Goal: Task Accomplishment & Management: Manage account settings

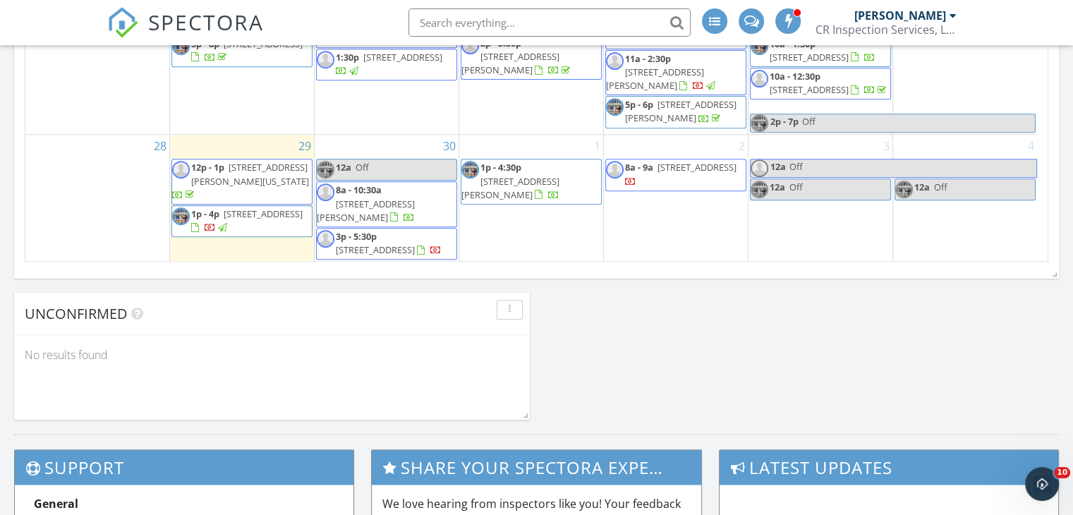
scroll to position [294, 0]
click at [403, 170] on link "12a Off" at bounding box center [386, 170] width 141 height 22
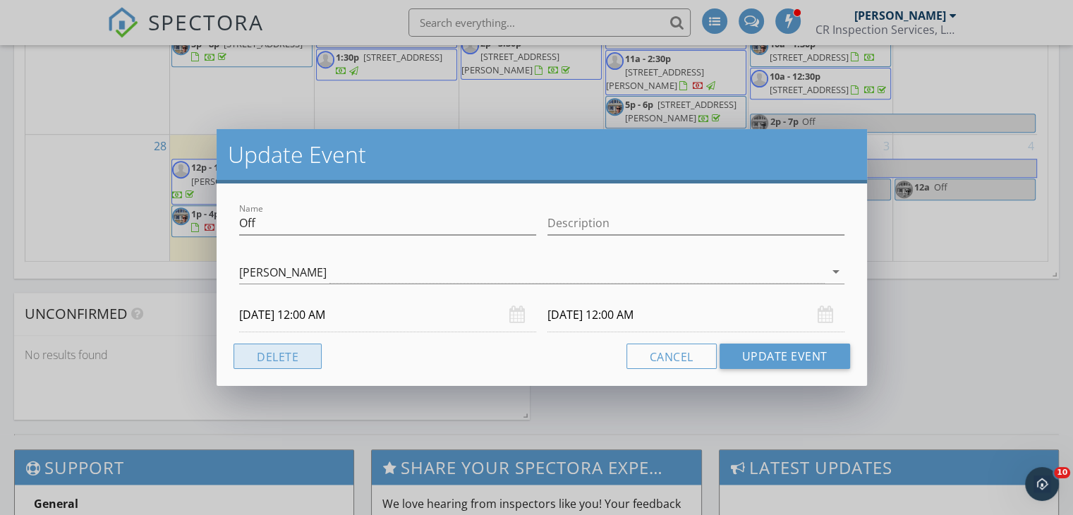
click at [290, 355] on button "Delete" at bounding box center [278, 356] width 88 height 25
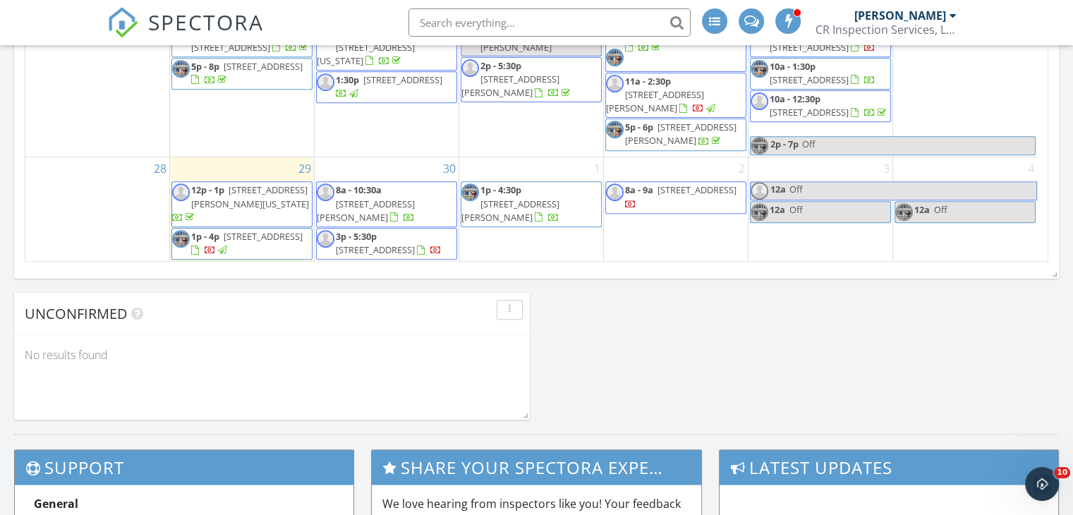
scroll to position [1328, 0]
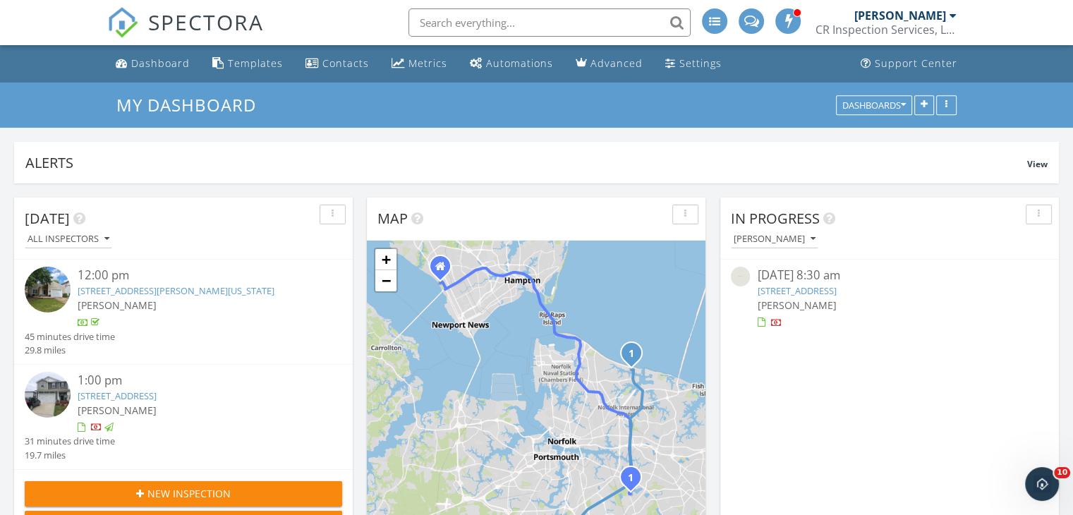
scroll to position [6, 7]
click at [804, 293] on link "402 Belmont Cir, Yorktown, VA 23693" at bounding box center [796, 290] width 79 height 13
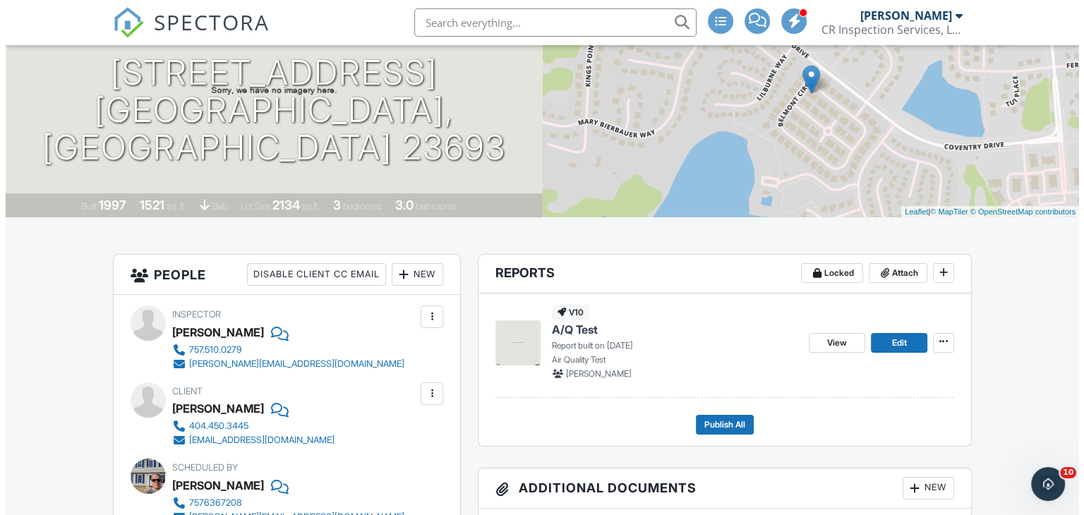
scroll to position [272, 0]
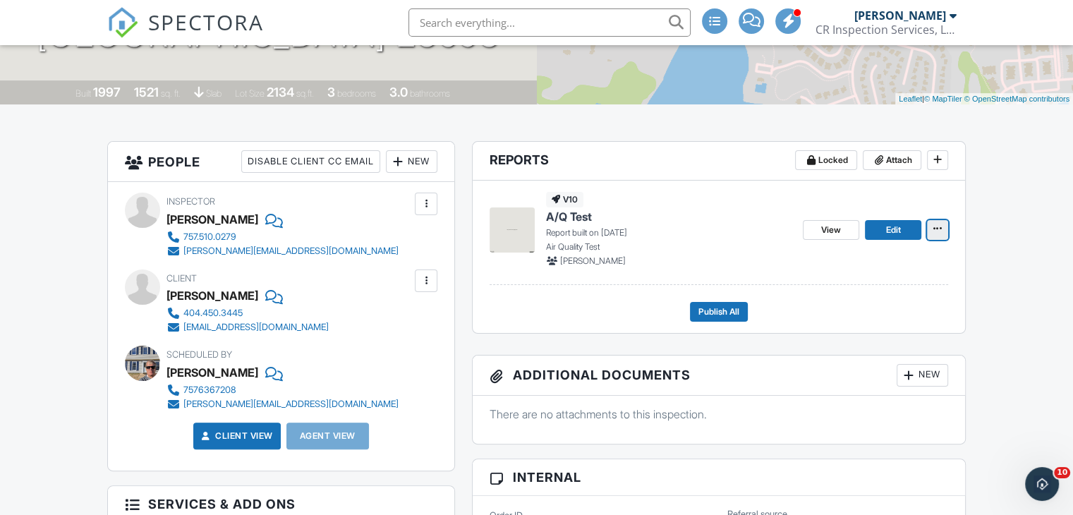
click at [940, 226] on icon at bounding box center [937, 229] width 8 height 10
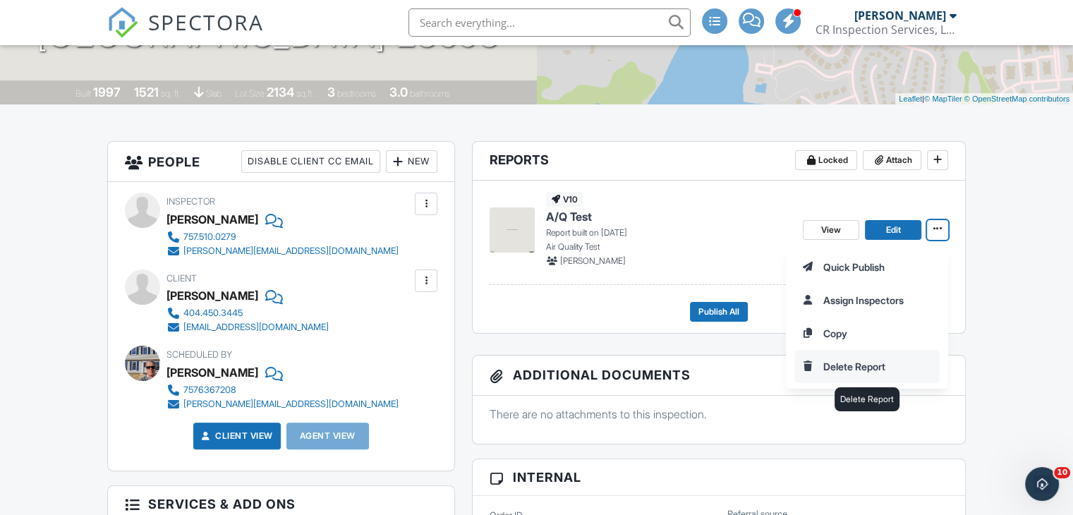
click at [869, 359] on input "Delete Report" at bounding box center [867, 367] width 144 height 32
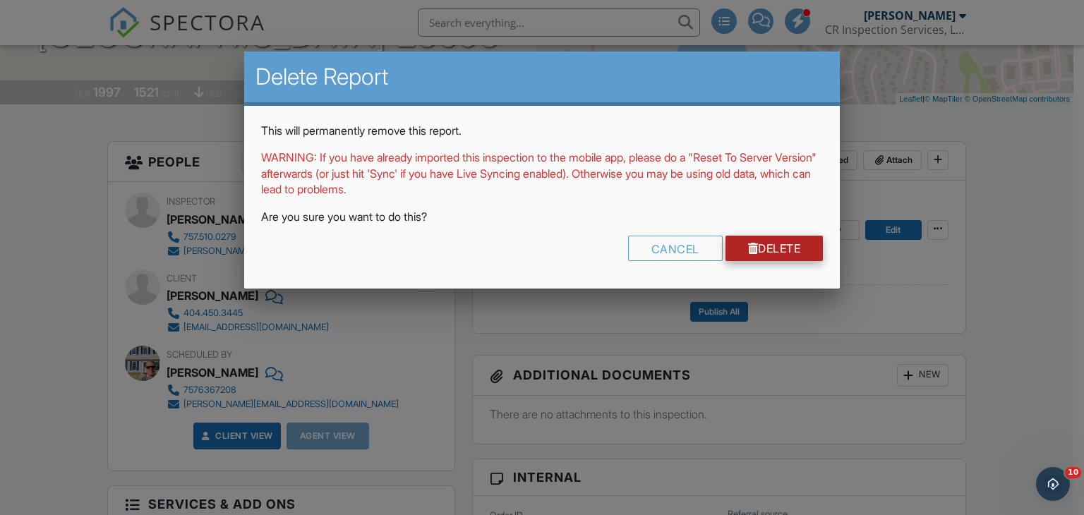
click at [777, 241] on link "Delete" at bounding box center [774, 248] width 98 height 25
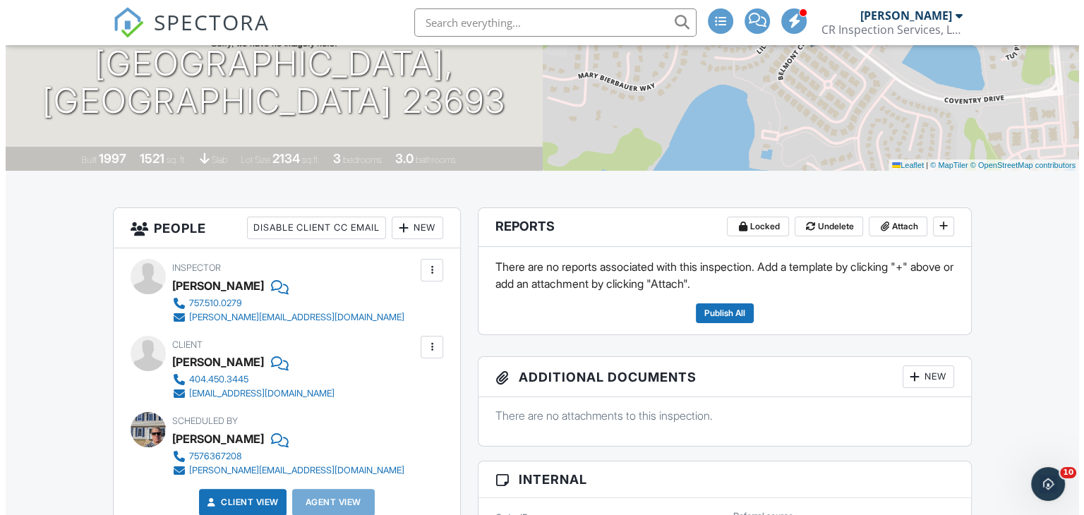
scroll to position [234, 0]
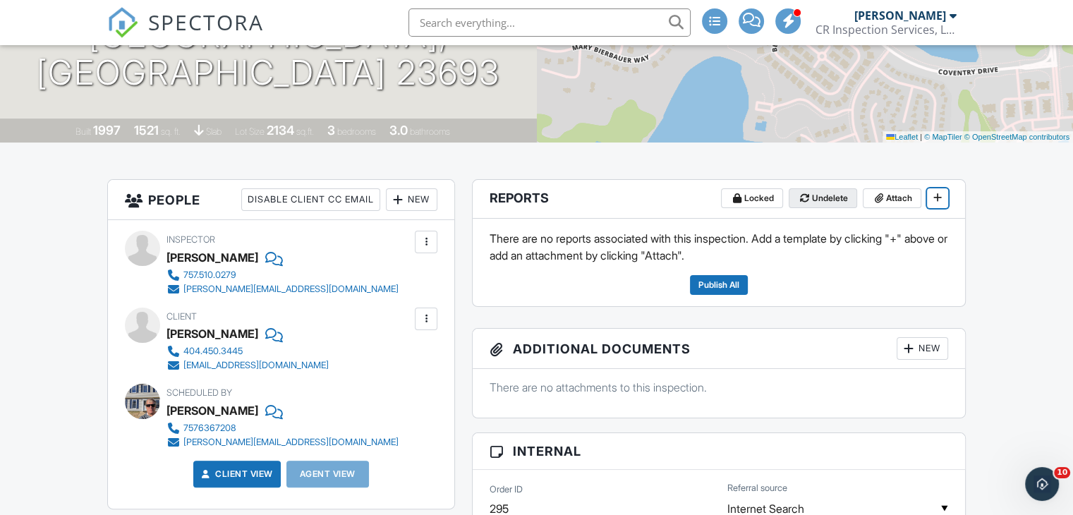
drag, startPoint x: 931, startPoint y: 199, endPoint x: 818, endPoint y: 195, distance: 113.0
click at [818, 195] on span "Locked Undelete Attach" at bounding box center [834, 198] width 227 height 21
click at [818, 195] on span "Undelete" at bounding box center [830, 198] width 36 height 14
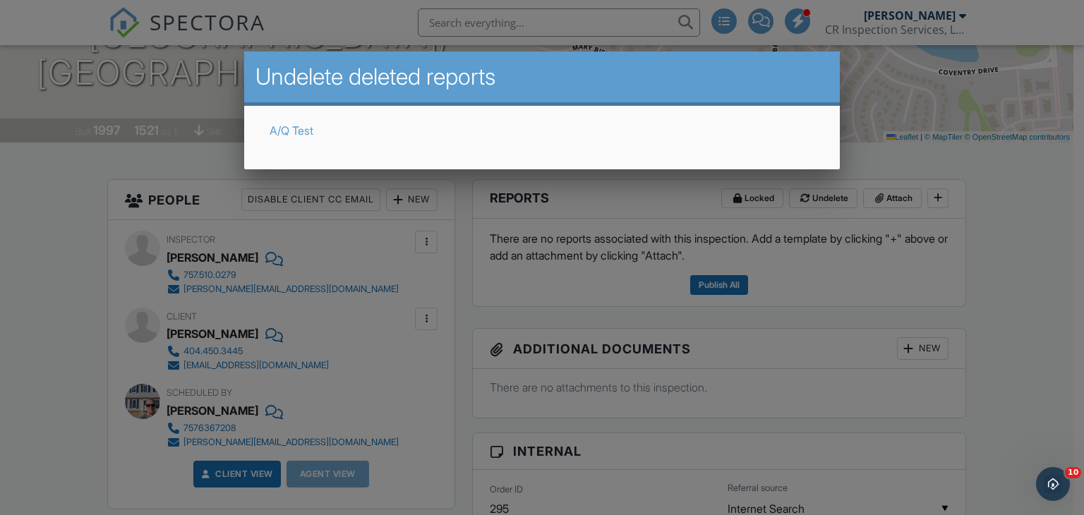
click at [302, 128] on link "A/Q Test" at bounding box center [291, 130] width 44 height 14
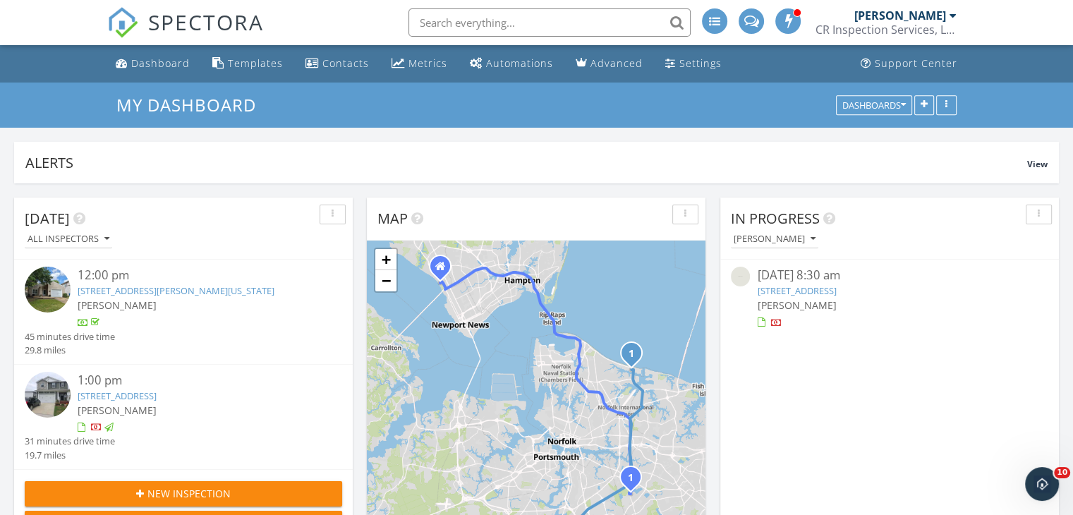
click at [803, 289] on link "402 Belmont Cir, Yorktown, VA 23693" at bounding box center [796, 290] width 79 height 13
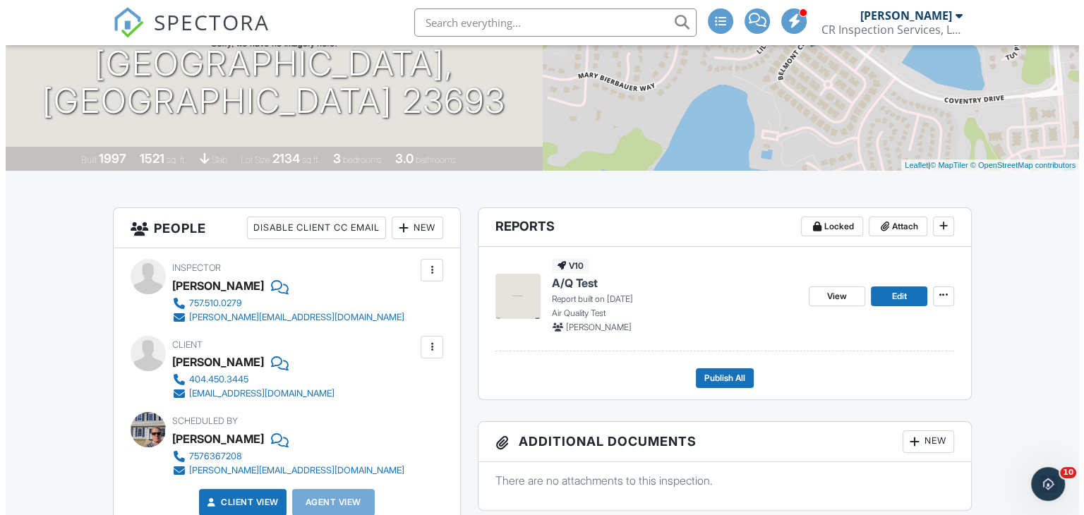
scroll to position [226, 0]
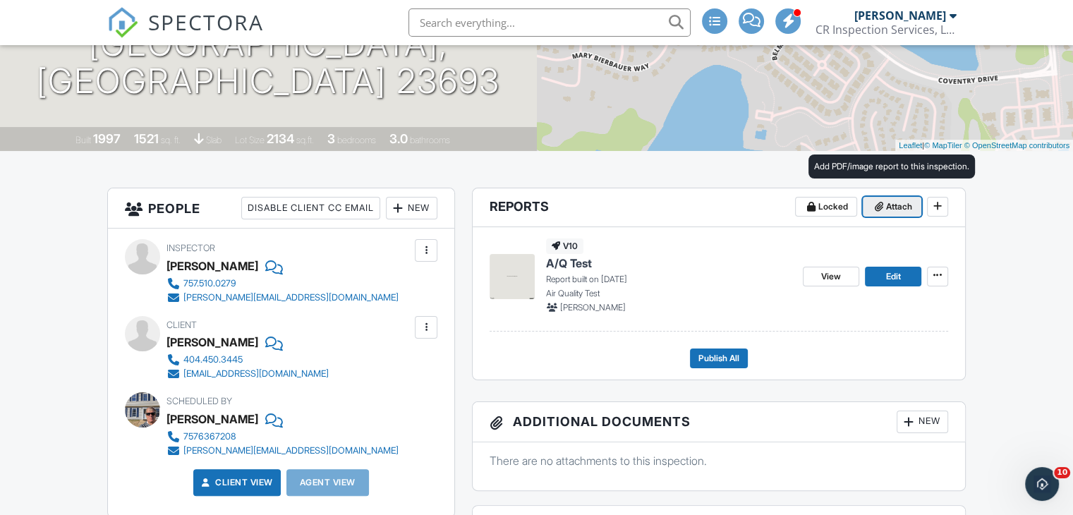
click at [890, 212] on span "Attach" at bounding box center [899, 207] width 26 height 14
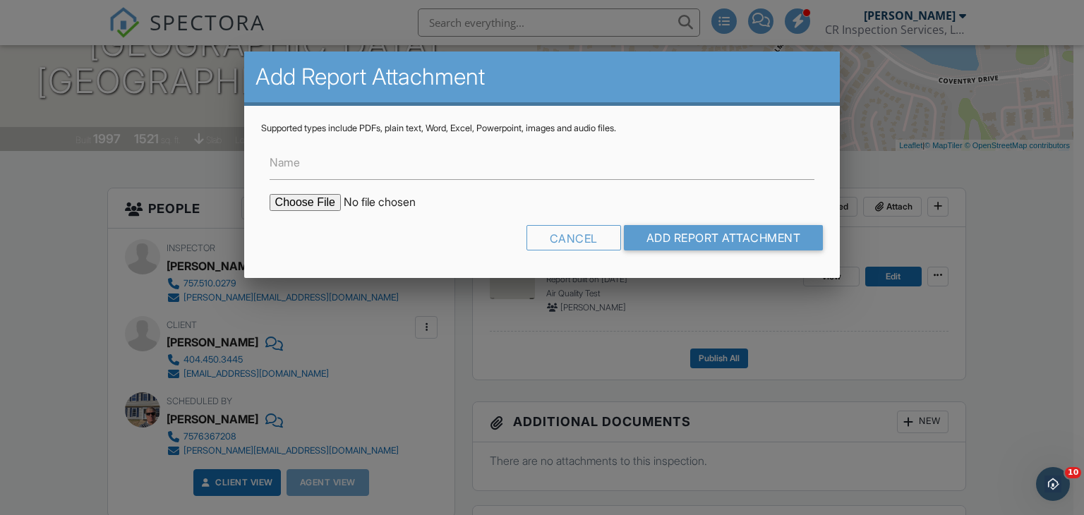
click at [297, 198] on input "file" at bounding box center [389, 202] width 240 height 17
type input "C:\fakepath\Lewis Lab Results.pdf"
click at [680, 234] on input "Add Report Attachment" at bounding box center [724, 237] width 200 height 25
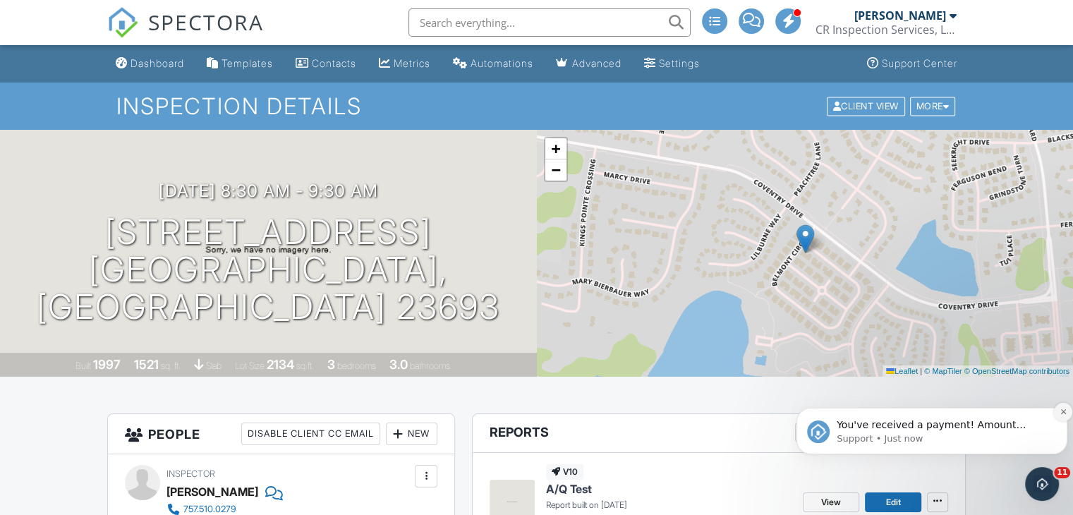
click at [1060, 411] on icon "Dismiss notification" at bounding box center [1064, 412] width 8 height 8
